Goal: Find specific page/section: Find specific page/section

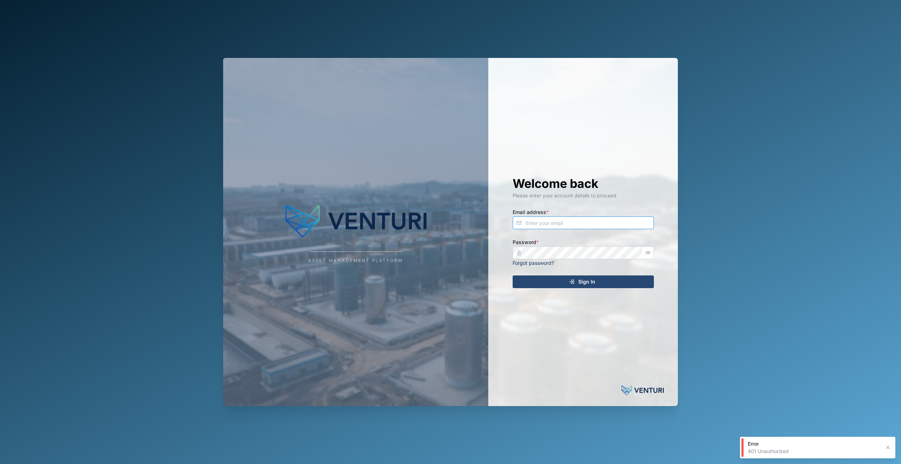
type input "[EMAIL_ADDRESS][DOMAIN_NAME]"
click at [589, 286] on span "Sign In" at bounding box center [586, 282] width 17 height 12
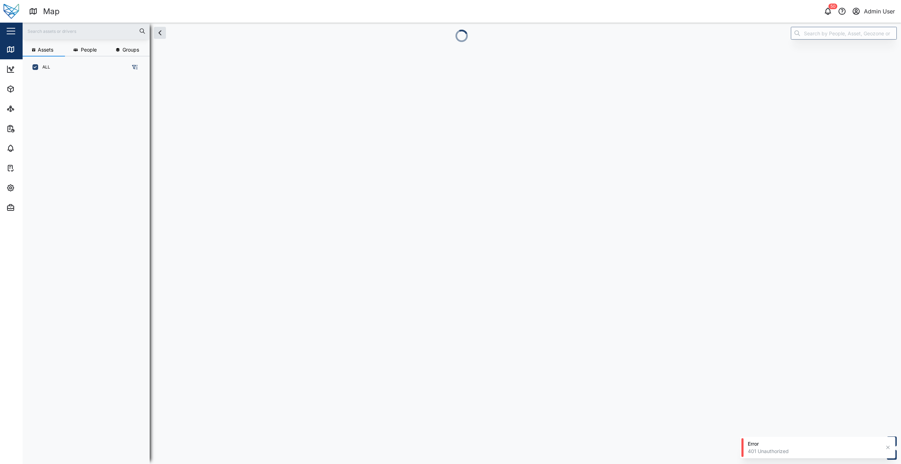
scroll to position [377, 110]
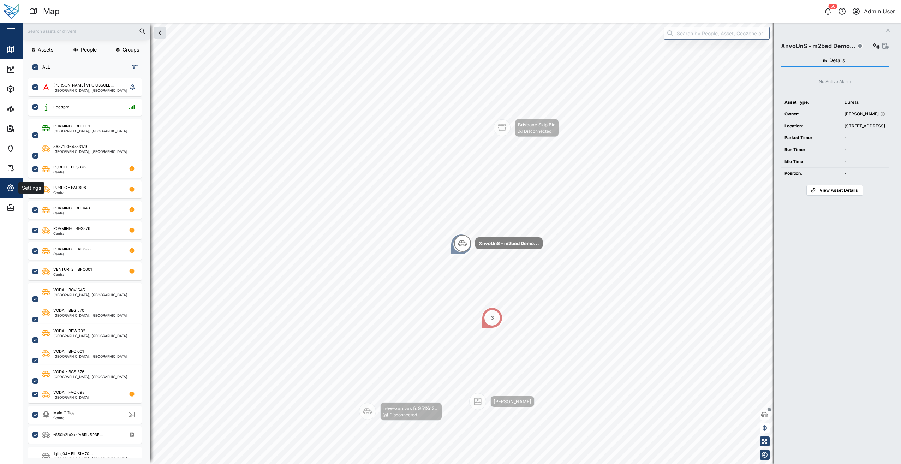
click at [7, 184] on icon "button" at bounding box center [10, 188] width 8 height 8
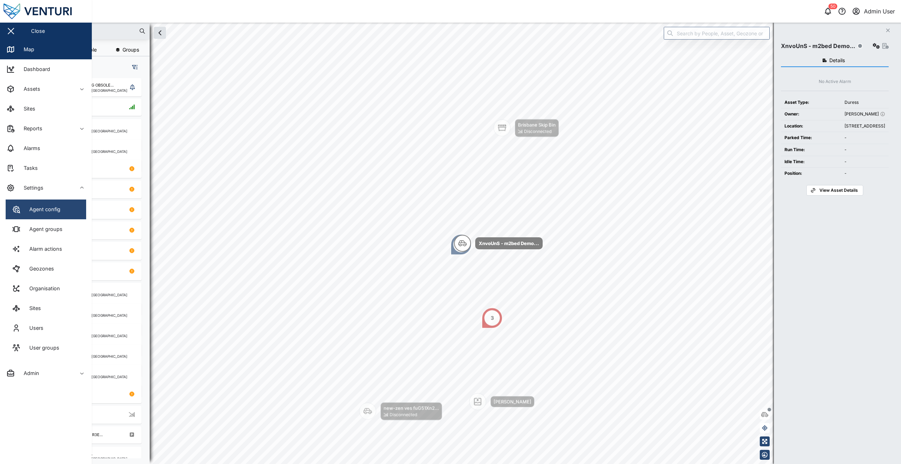
click at [44, 212] on div "Agent config" at bounding box center [42, 209] width 36 height 8
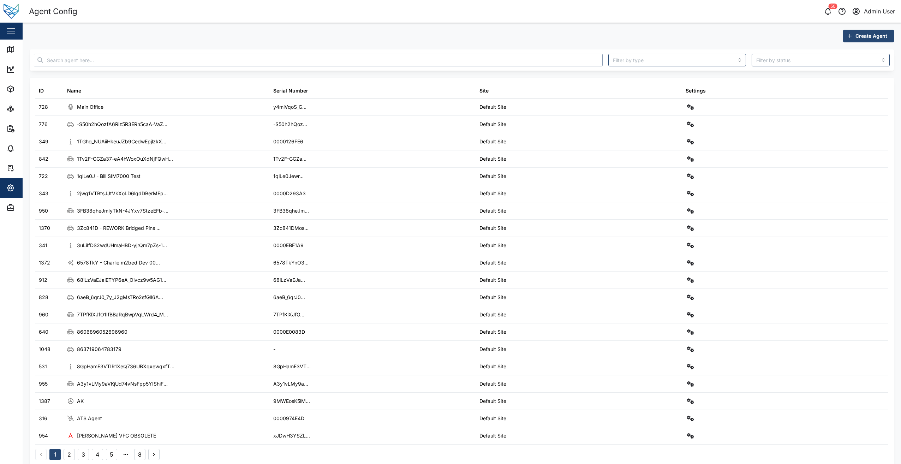
click at [135, 63] on input "text" at bounding box center [318, 60] width 569 height 13
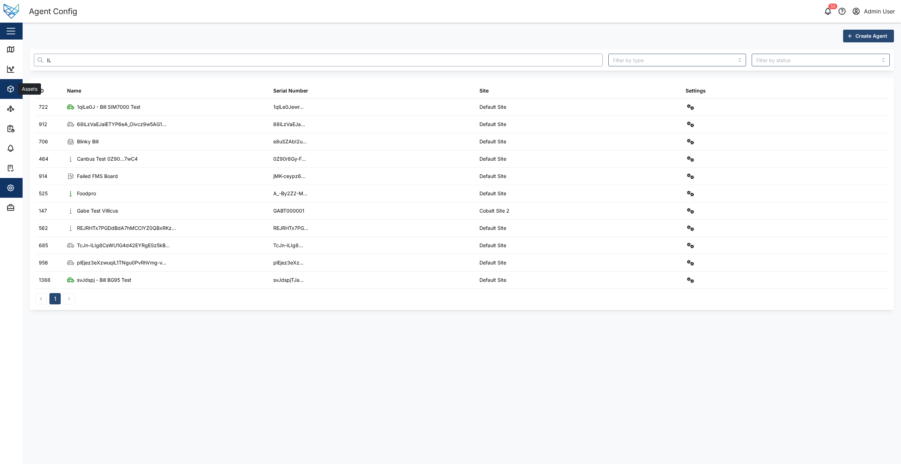
type input "IL"
click at [14, 96] on span "Assets" at bounding box center [38, 89] width 64 height 20
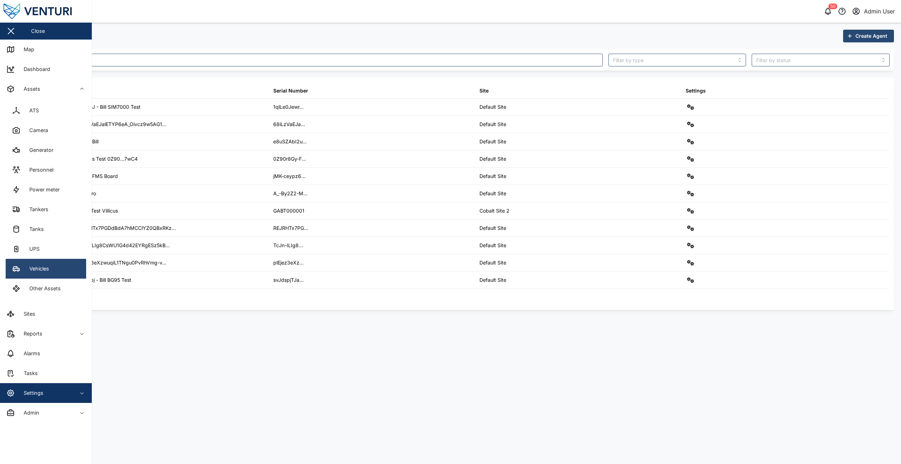
click at [46, 261] on link "Vehicles" at bounding box center [46, 269] width 80 height 20
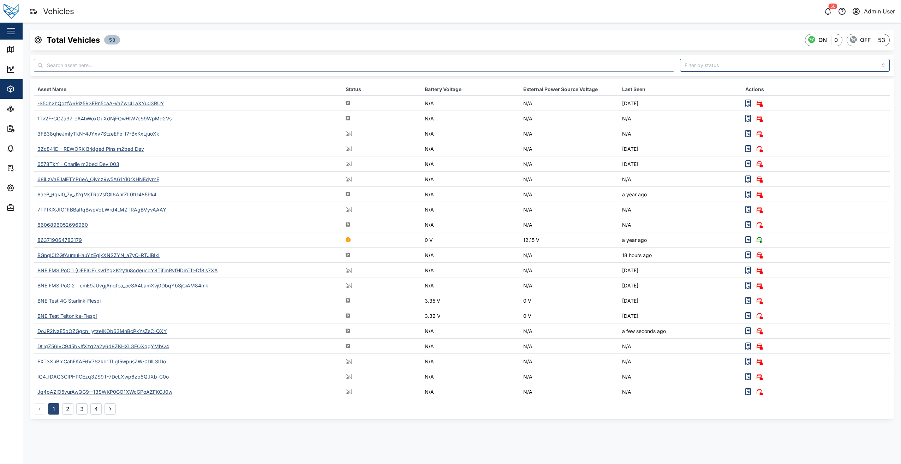
click at [124, 63] on input "text" at bounding box center [354, 65] width 640 height 13
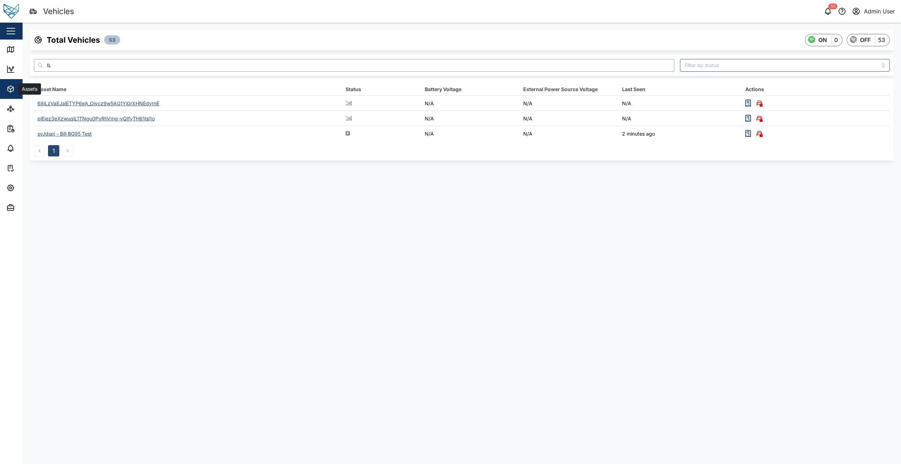
type input "IL"
click at [18, 93] on div "Assets" at bounding box center [38, 89] width 64 height 8
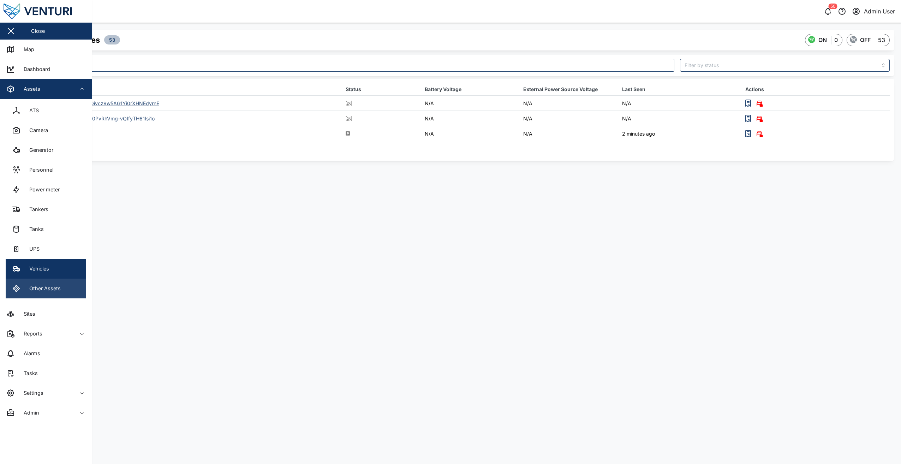
click at [57, 288] on div "Other Assets" at bounding box center [42, 288] width 37 height 8
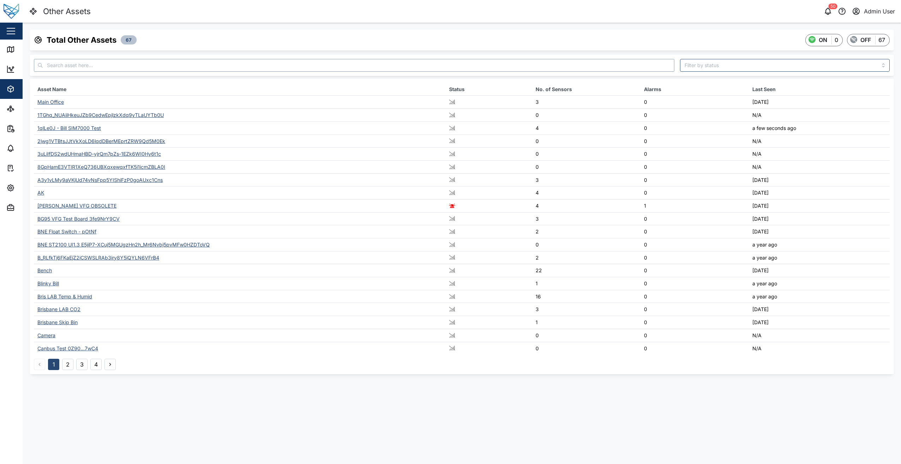
click at [229, 61] on input "text" at bounding box center [354, 65] width 640 height 13
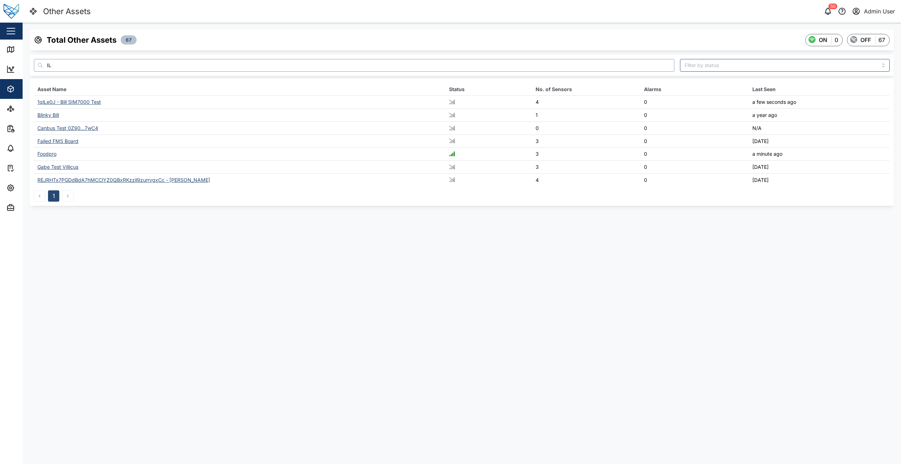
type input "I"
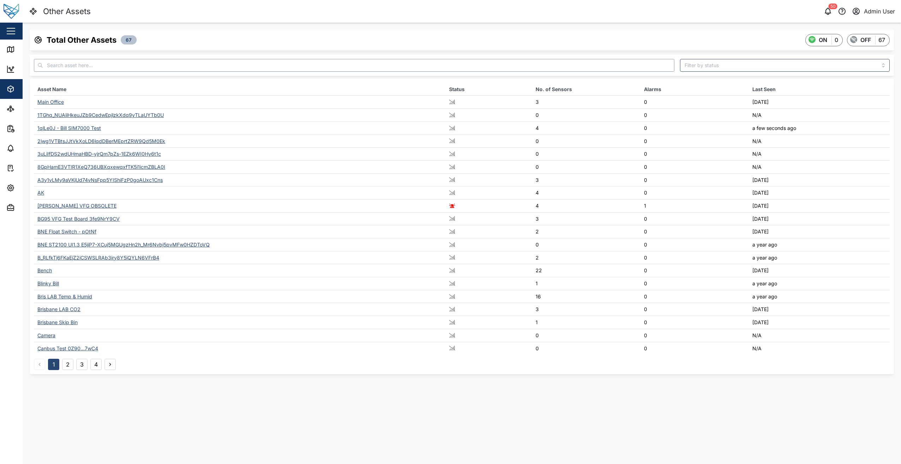
paste input "lLTFi_Za3bpPOnAwOCp-pLCj6wqmMCgd3WDTO2ch3lo"
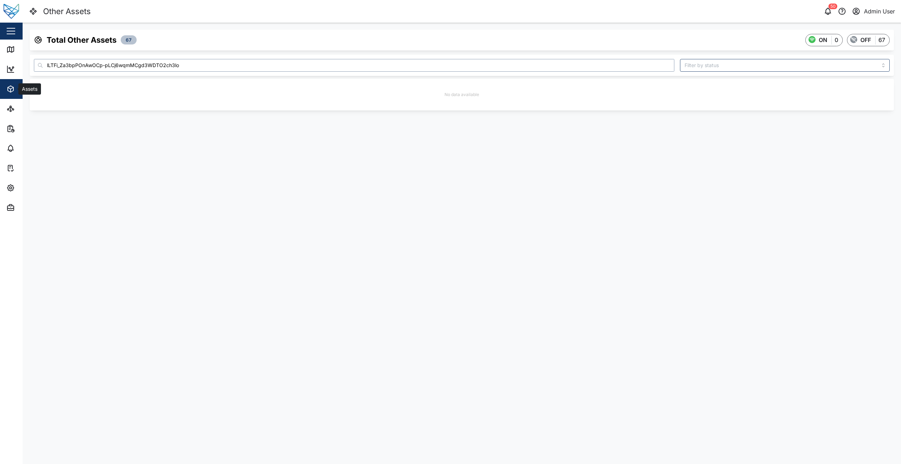
type input "lLTFi_Za3bpPOnAwOCp-pLCj6wqmMCgd3WDTO2ch3lo"
click at [12, 88] on icon "button" at bounding box center [10, 89] width 8 height 8
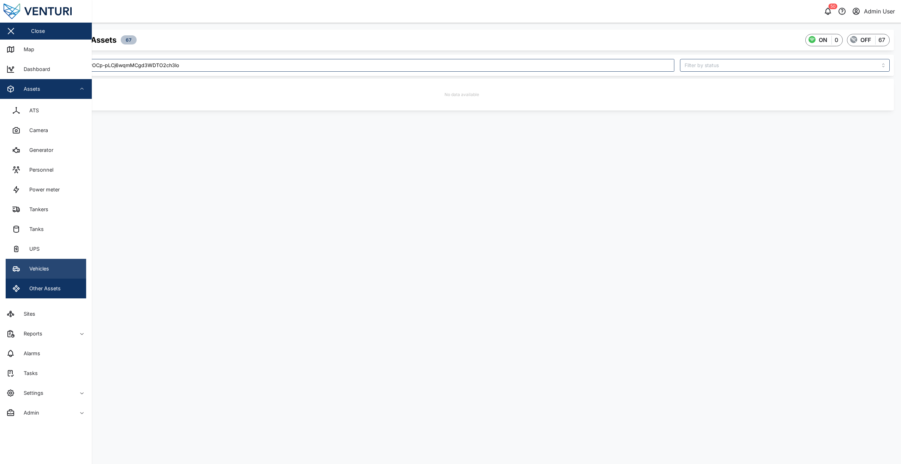
click at [71, 276] on link "Vehicles" at bounding box center [46, 269] width 80 height 20
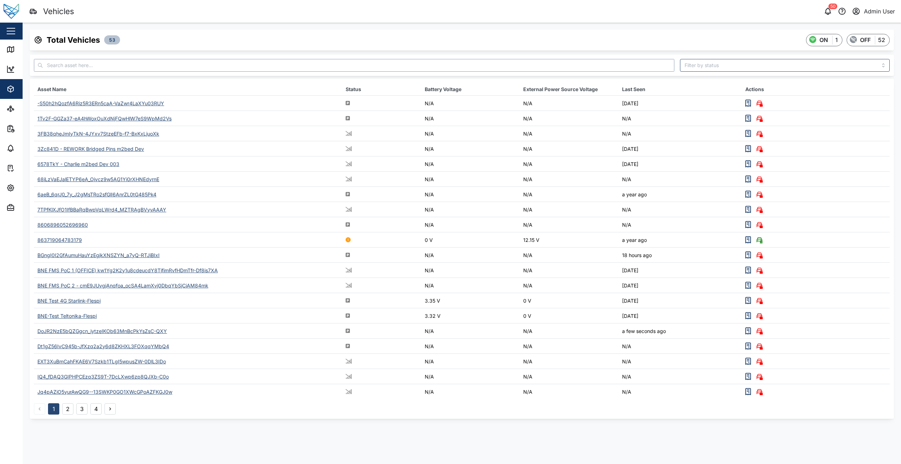
click at [126, 63] on input "text" at bounding box center [354, 65] width 640 height 13
paste input "lLTFi_Za3bpPOnAwOCp-pLCj6wqmMCgd3WDTO2ch3lo"
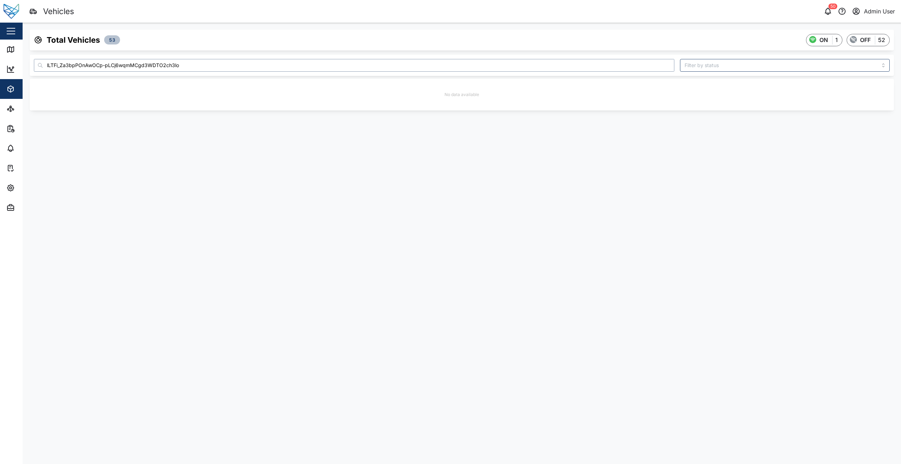
click at [57, 63] on input "lLTFi_Za3bpPOnAwOCp-pLCj6wqmMCgd3WDTO2ch3lo" at bounding box center [354, 65] width 640 height 13
type input "lLTFi_Za3bpPOnAwOCp-pLCj6wqmMCgd3WDTO2ch3lo"
click at [150, 101] on div "lLTFi_Za3bpPOnAwOCp-pLCj6wqmMCgd3WDTO2ch3lo" at bounding box center [103, 103] width 132 height 6
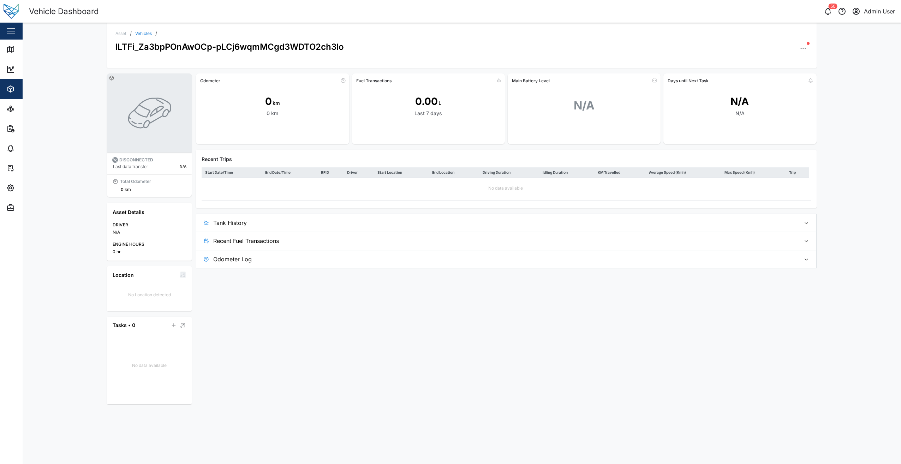
click at [804, 50] on icon "button" at bounding box center [802, 48] width 7 height 7
